Goal: Navigation & Orientation: Understand site structure

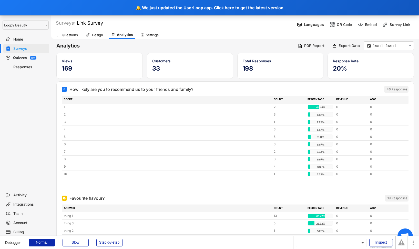
select select ""1348695171700984260__LOOKUP__1621425969652x687239840058835000""
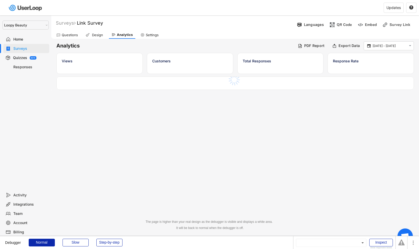
select select ""1348695171700984260__LOOKUP__1621425969652x687239840058835000""
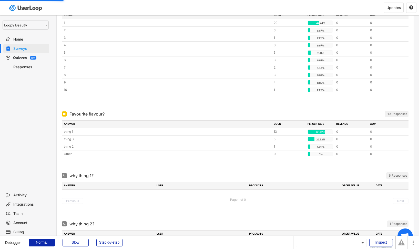
scroll to position [80, 0]
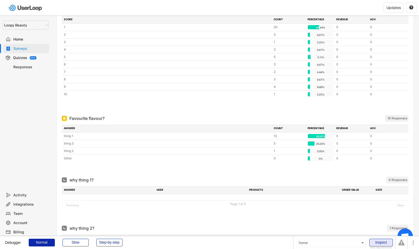
click at [383, 243] on div "Inspect" at bounding box center [381, 242] width 24 height 8
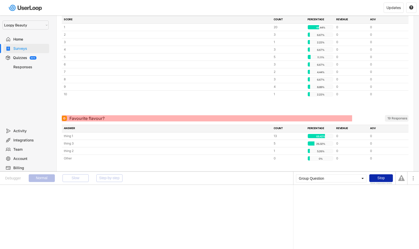
click at [85, 119] on div "Favourite flavour?" at bounding box center [86, 118] width 35 height 6
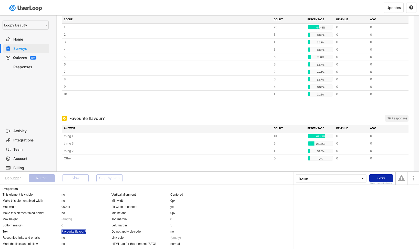
click at [68, 232] on div "Favourite flavour?" at bounding box center [73, 231] width 25 height 4
click at [323, 194] on div "Parent group's Question" at bounding box center [312, 193] width 33 height 3
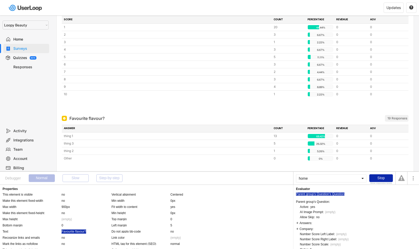
click at [337, 194] on div "'s Question" at bounding box center [336, 193] width 15 height 3
click at [324, 193] on div "Parent group's Question" at bounding box center [312, 193] width 33 height 3
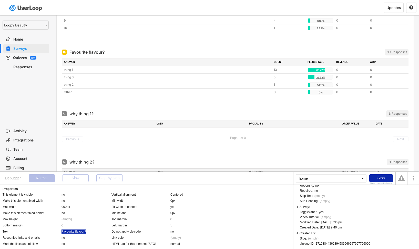
scroll to position [147, 0]
click at [332, 242] on div "1710884436289x589566297607766000" at bounding box center [343, 243] width 55 height 3
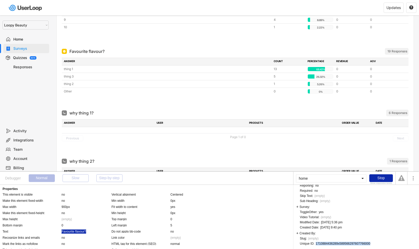
click at [332, 242] on div "1710884436289x589566297607766000" at bounding box center [343, 243] width 55 height 3
copy div "1710884436289x589566297607766000"
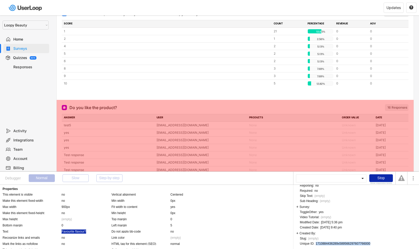
scroll to position [552, 0]
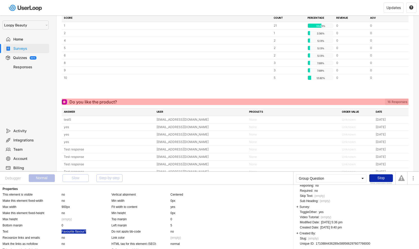
click at [102, 100] on div "Do you like the product?" at bounding box center [92, 102] width 47 height 6
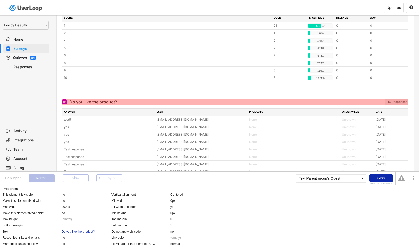
scroll to position [0, 0]
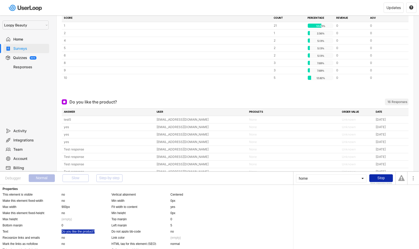
click at [88, 232] on div "Do you like the product?" at bounding box center [77, 231] width 33 height 4
click at [315, 195] on div "Parent group's Question" at bounding box center [312, 193] width 33 height 3
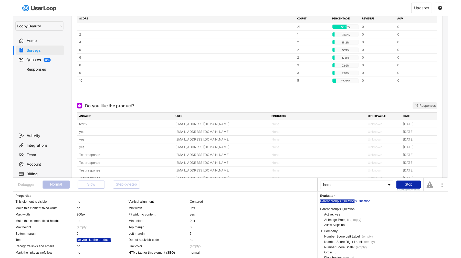
scroll to position [78, 0]
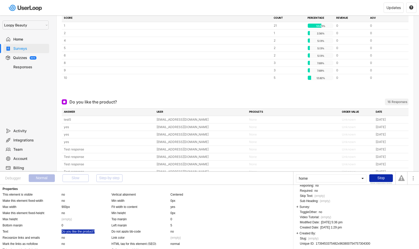
click at [330, 241] on div "Active: This user is a user without an ID, created when no cookies were allowed…" at bounding box center [335, 185] width 70 height 120
click at [330, 242] on div "1739453375482x963800754757304300" at bounding box center [343, 243] width 55 height 3
copy div "1739453375482x963800754757304300"
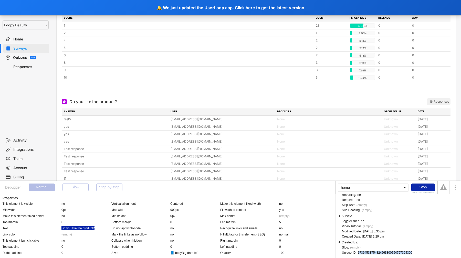
click at [86, 228] on div "Do you like the product?" at bounding box center [77, 229] width 33 height 4
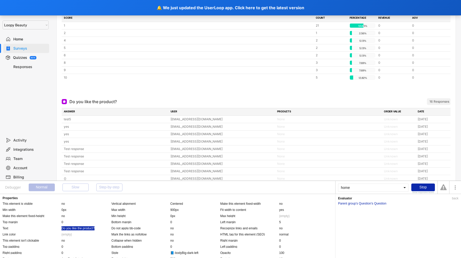
scroll to position [0, 0]
click at [372, 203] on div "'s Question" at bounding box center [378, 203] width 15 height 3
click at [366, 204] on div "Parent group's Question" at bounding box center [354, 203] width 33 height 3
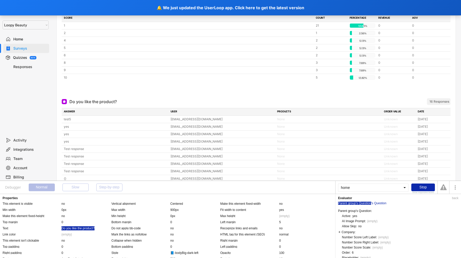
scroll to position [78, 0]
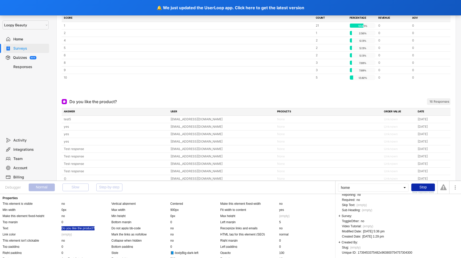
click at [371, 248] on div "1739453375482x963800754757304300" at bounding box center [385, 252] width 55 height 3
copy div "1739453375482x963800754757304300"
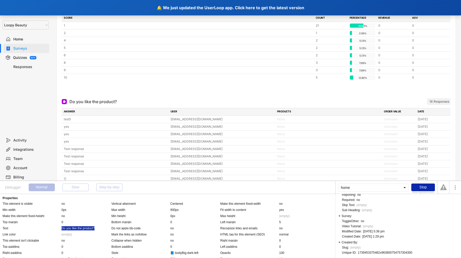
click at [162, 10] on div "🔔 We just updated the UserLoop app. Click here to get the latest version" at bounding box center [230, 7] width 461 height 15
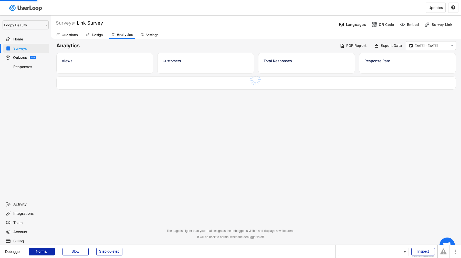
select select ""1348695171700984260__LOOKUP__1621425969652x687239840058835000""
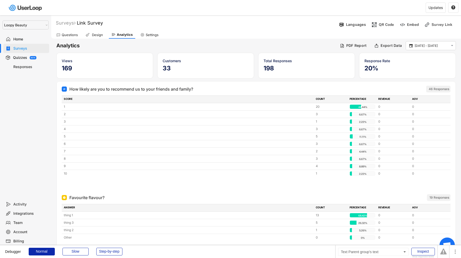
click at [32, 215] on div "Integrations" at bounding box center [30, 213] width 34 height 5
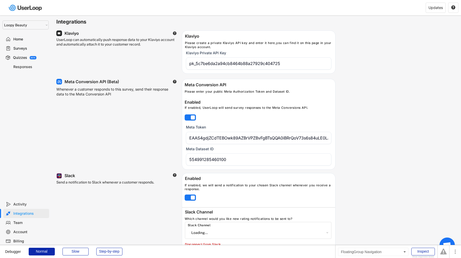
select select "{"_class":"StaticObject","data":{"_api_c2_id":"C01GM3230LB","_api_c2_name":"dem…"
click at [32, 233] on div "Account" at bounding box center [30, 232] width 34 height 5
select select ""en""
select select ""no_throttling""
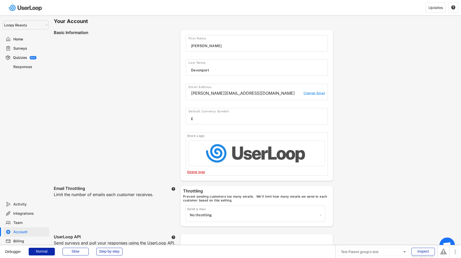
click at [22, 222] on div "Team" at bounding box center [30, 223] width 34 height 5
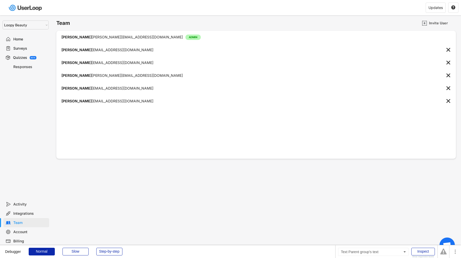
click at [26, 214] on div "Integrations" at bounding box center [30, 213] width 34 height 5
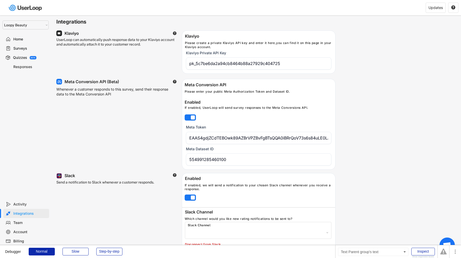
click at [25, 203] on div "Activity" at bounding box center [30, 204] width 34 height 5
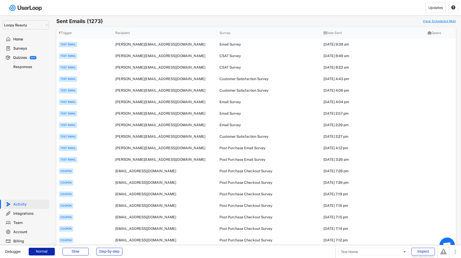
click at [25, 41] on div "Home" at bounding box center [30, 39] width 34 height 5
